Goal: Find specific page/section: Find specific page/section

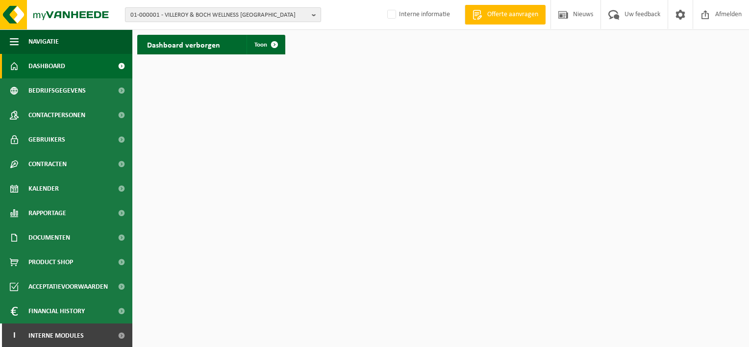
click at [314, 17] on b "button" at bounding box center [316, 15] width 9 height 14
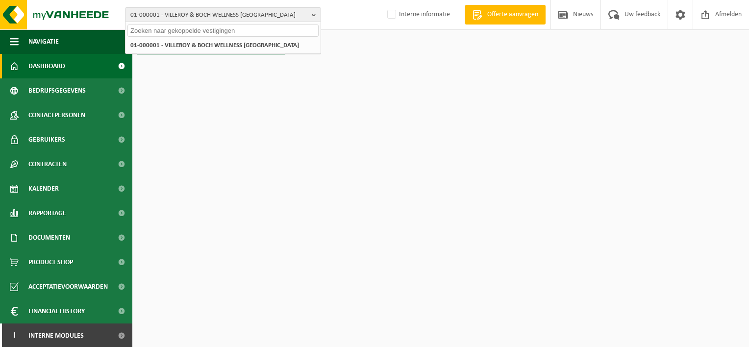
click at [156, 29] on input "text" at bounding box center [222, 31] width 191 height 12
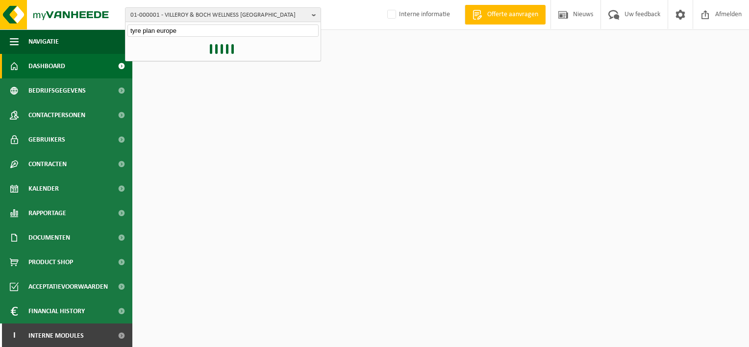
type input "tyre plan europe"
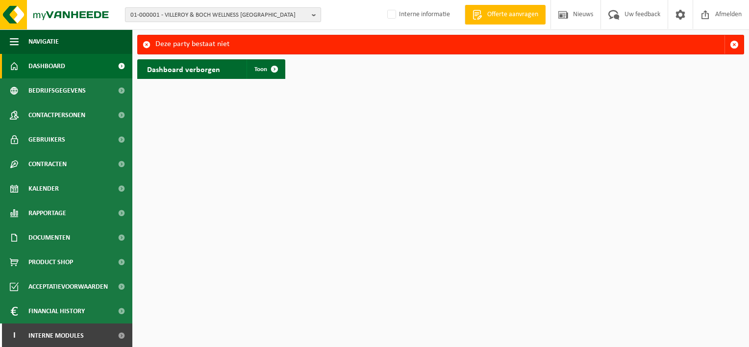
click at [313, 13] on b "button" at bounding box center [316, 15] width 9 height 14
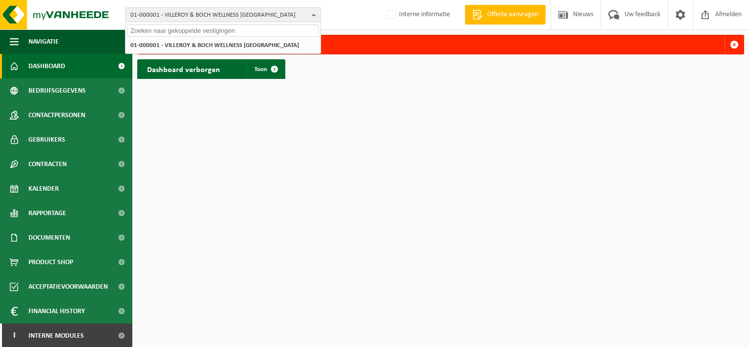
click at [196, 25] on input "text" at bounding box center [222, 31] width 191 height 12
type input "b"
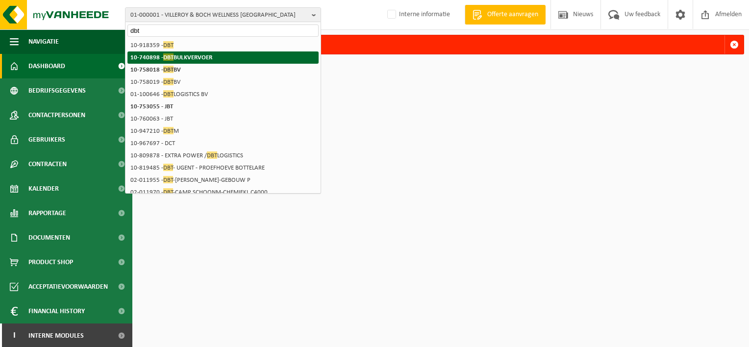
type input "dbt"
click at [194, 55] on strong "10-740898 - DBT BULKVERVOER" at bounding box center [171, 56] width 82 height 7
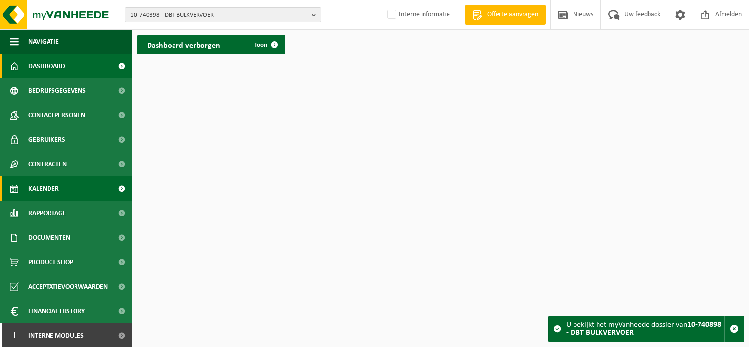
click at [51, 188] on span "Kalender" at bounding box center [43, 189] width 30 height 25
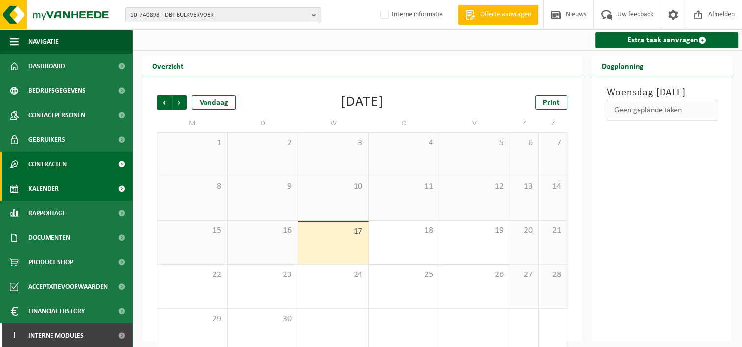
click at [53, 164] on span "Contracten" at bounding box center [47, 164] width 38 height 25
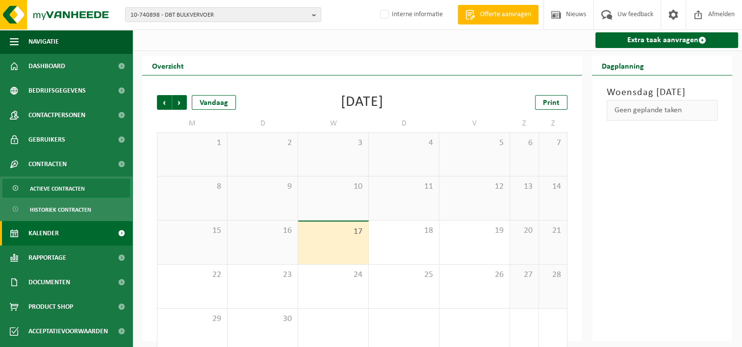
click at [59, 189] on span "Actieve contracten" at bounding box center [57, 188] width 55 height 19
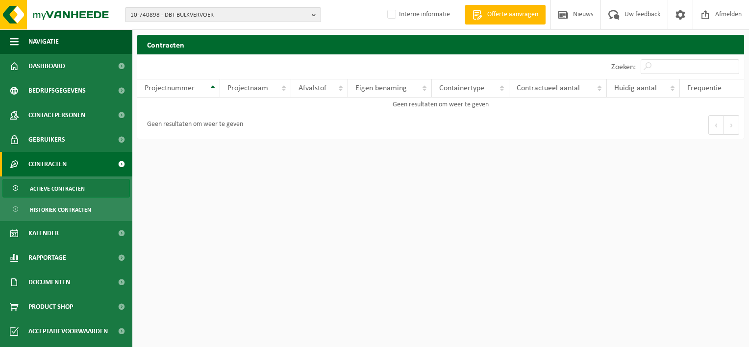
click at [316, 16] on b "button" at bounding box center [316, 15] width 9 height 14
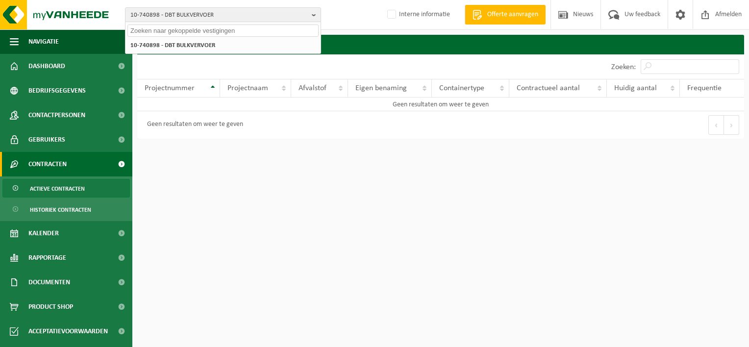
click at [241, 31] on input "text" at bounding box center [222, 31] width 191 height 12
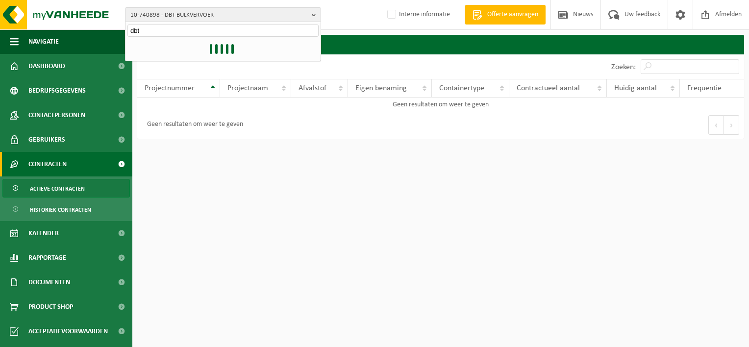
type input "dbt"
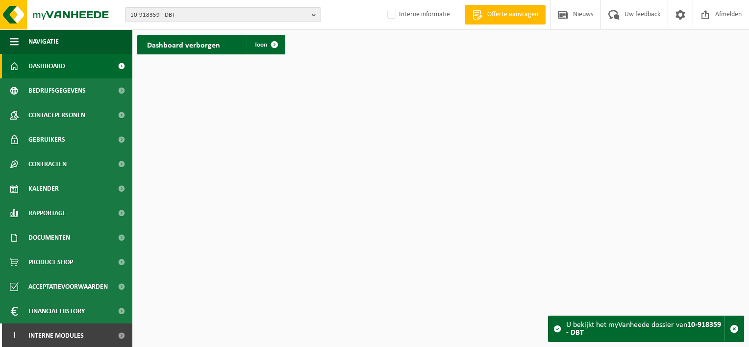
click at [315, 12] on b "button" at bounding box center [316, 15] width 9 height 14
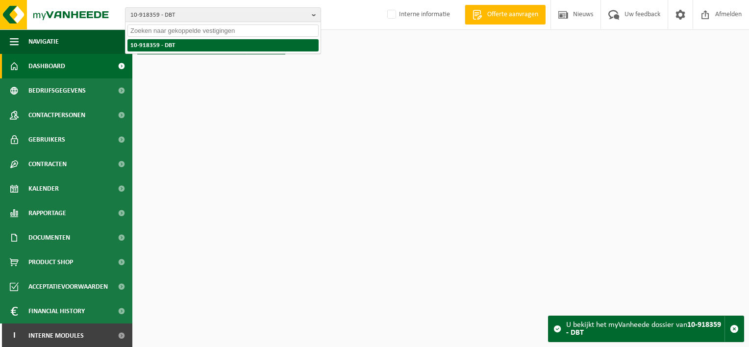
click at [157, 45] on li "10-918359 - DBT" at bounding box center [222, 45] width 191 height 12
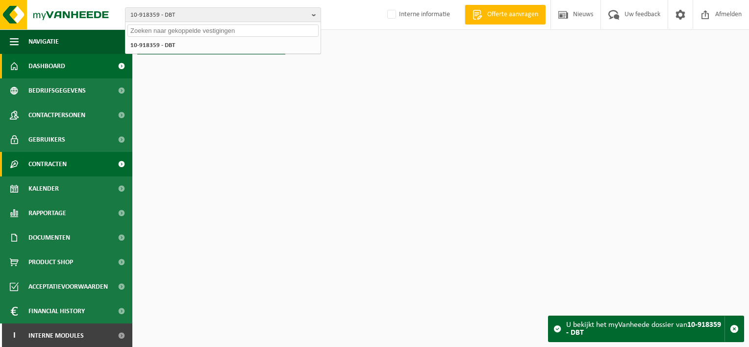
click at [55, 161] on span "Contracten" at bounding box center [47, 164] width 38 height 25
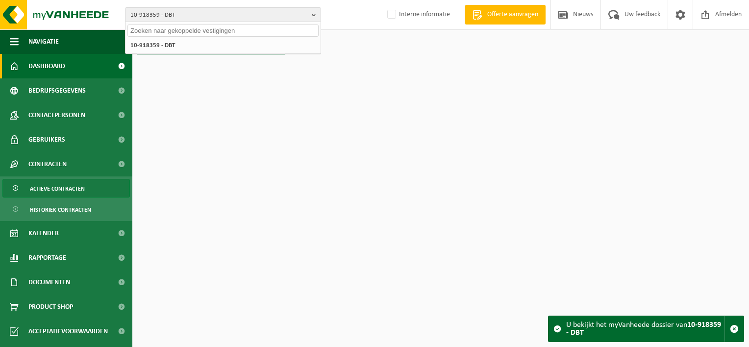
click at [71, 187] on span "Actieve contracten" at bounding box center [57, 188] width 55 height 19
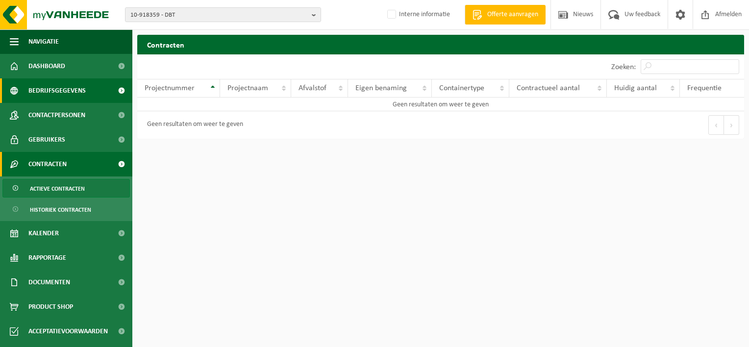
click at [66, 95] on span "Bedrijfsgegevens" at bounding box center [56, 90] width 57 height 25
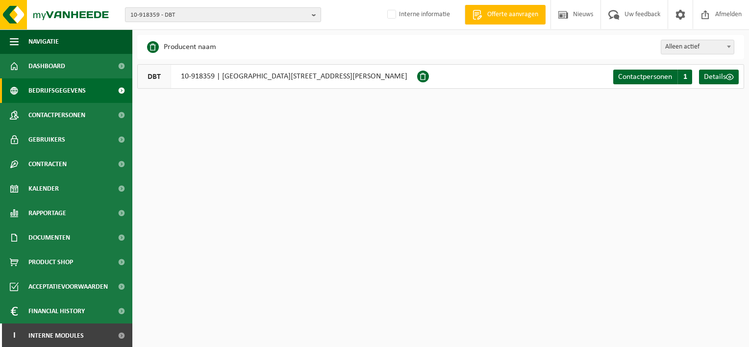
click at [319, 11] on b "button" at bounding box center [316, 15] width 9 height 14
click at [193, 31] on input "text" at bounding box center [222, 31] width 191 height 12
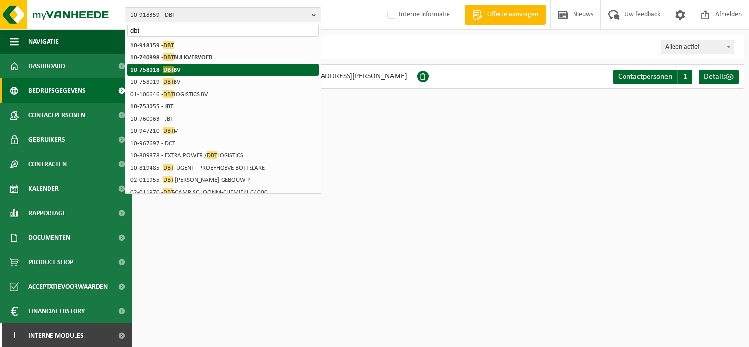
type input "dbt"
click at [167, 73] on span "DBT" at bounding box center [168, 69] width 10 height 7
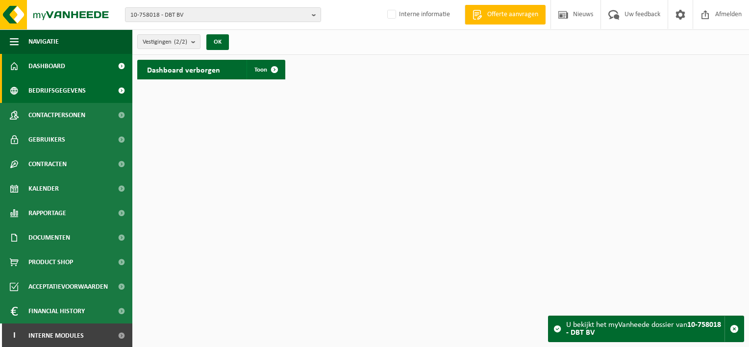
click at [71, 92] on span "Bedrijfsgegevens" at bounding box center [56, 90] width 57 height 25
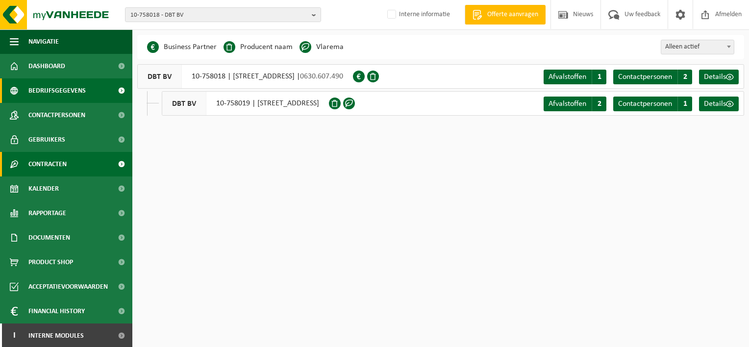
click at [56, 169] on span "Contracten" at bounding box center [47, 164] width 38 height 25
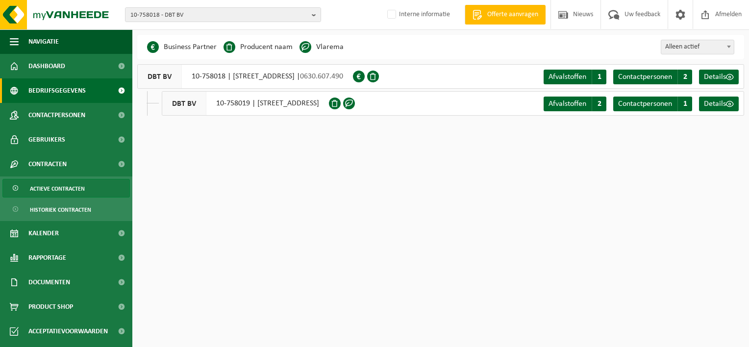
click at [60, 189] on span "Actieve contracten" at bounding box center [57, 188] width 55 height 19
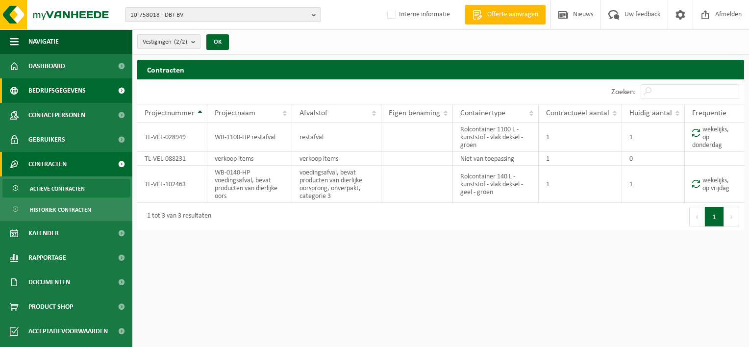
click at [47, 80] on span "Bedrijfsgegevens" at bounding box center [56, 90] width 57 height 25
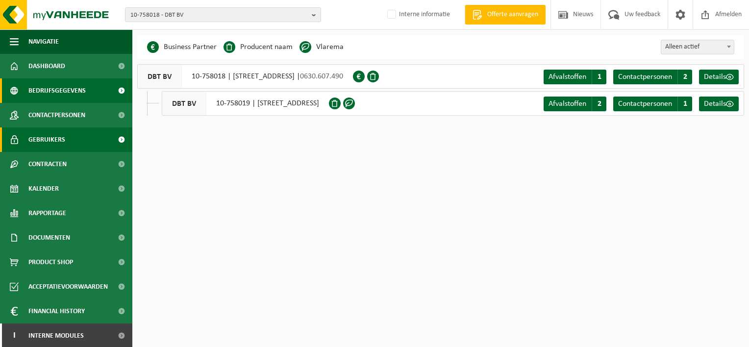
click at [59, 134] on span "Gebruikers" at bounding box center [46, 139] width 37 height 25
